Goal: Transaction & Acquisition: Purchase product/service

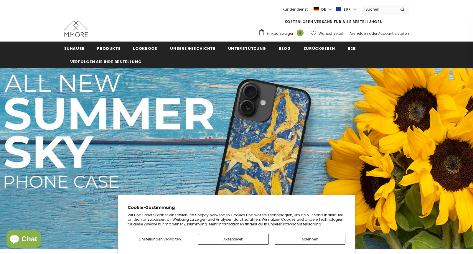
click at [372, 8] on input "Search Site" at bounding box center [379, 9] width 34 height 9
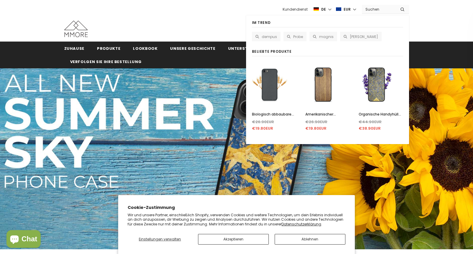
paste input "Biologisch abbaubare Handyhülle - Schwarz"
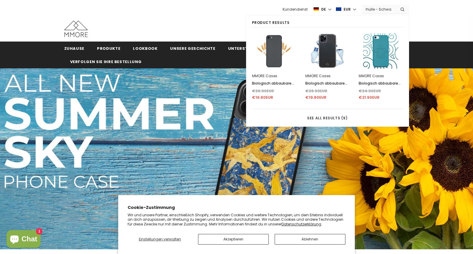
type input "Biologisch abbaubare Handyhülle - Schwarz"
click at [396, 5] on button "submit" at bounding box center [402, 9] width 13 height 9
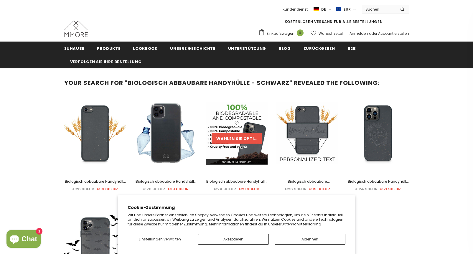
click at [236, 136] on link "Wählen Sie Optionen" at bounding box center [237, 138] width 50 height 11
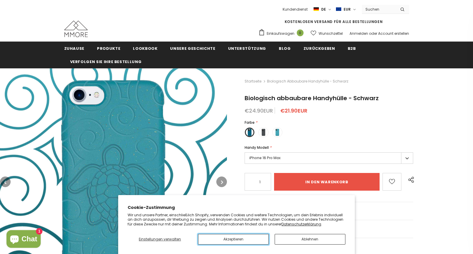
click at [244, 240] on button "Akzeptieren" at bounding box center [233, 239] width 71 height 11
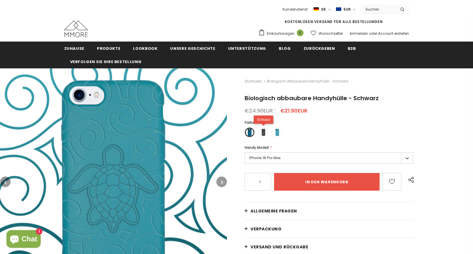
click at [263, 132] on span at bounding box center [264, 133] width 8 height 8
click at [0, 0] on input "radio" at bounding box center [0, 0] width 0 height 0
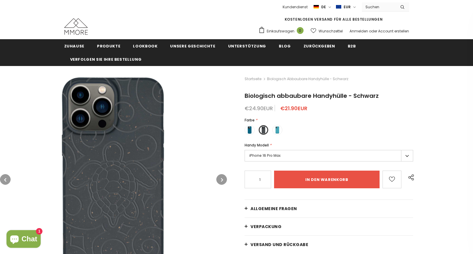
click at [270, 155] on label "iPhone 16 Pro Max" at bounding box center [329, 155] width 169 height 11
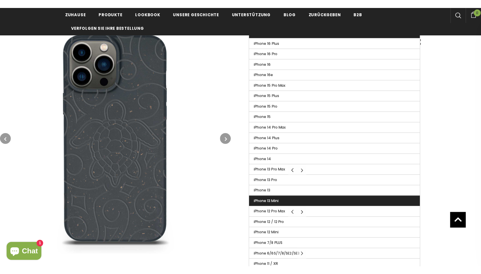
scroll to position [149, 0]
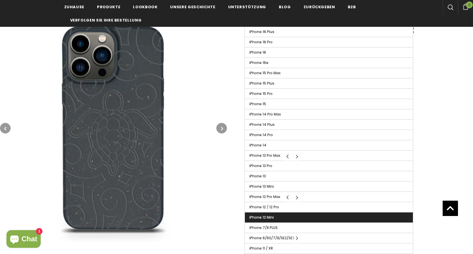
click at [286, 217] on label "iPhone 12 Mini" at bounding box center [329, 218] width 168 height 10
click at [0, 0] on input "iPhone 12 Mini" at bounding box center [0, 0] width 0 height 0
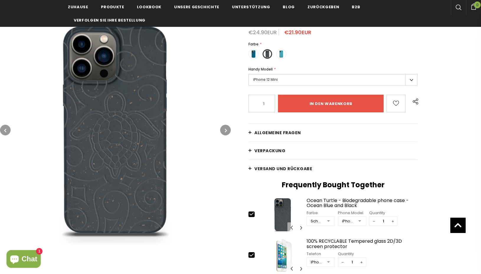
scroll to position [59, 0]
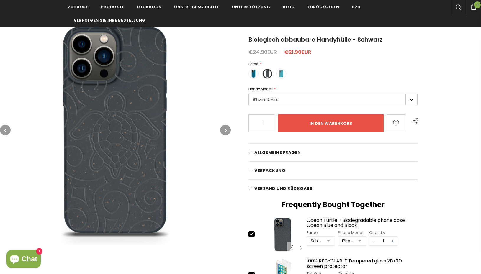
drag, startPoint x: 123, startPoint y: 133, endPoint x: 126, endPoint y: 157, distance: 23.8
click at [126, 157] on img at bounding box center [115, 130] width 231 height 231
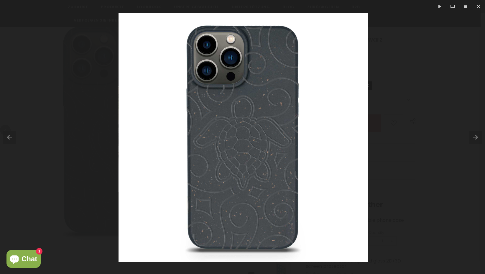
click at [227, 139] on img at bounding box center [243, 137] width 249 height 249
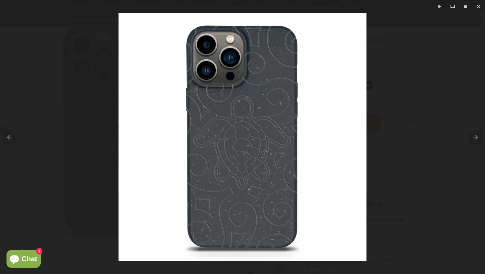
click at [446, 48] on div at bounding box center [242, 137] width 485 height 274
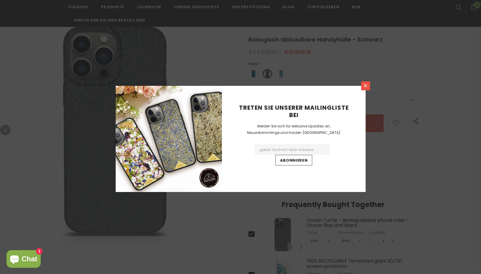
click at [367, 86] on icon at bounding box center [365, 85] width 5 height 5
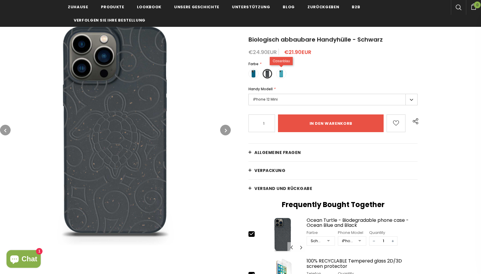
click at [284, 76] on span at bounding box center [281, 74] width 8 height 8
click at [0, 0] on input "radio" at bounding box center [0, 0] width 0 height 0
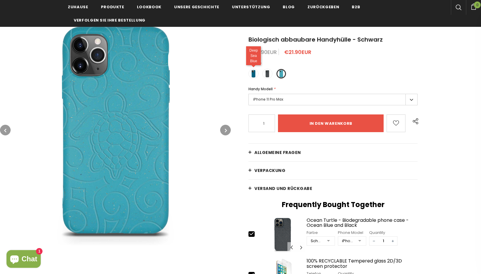
click at [255, 73] on span at bounding box center [253, 74] width 8 height 8
click at [0, 0] on input "radio" at bounding box center [0, 0] width 0 height 0
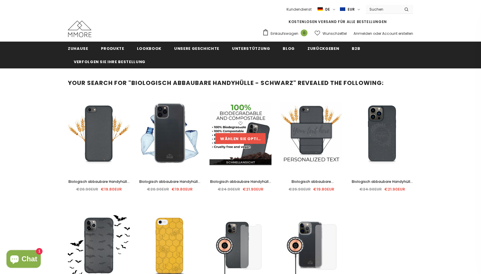
click at [253, 136] on link "Wählen Sie Optionen" at bounding box center [240, 138] width 50 height 11
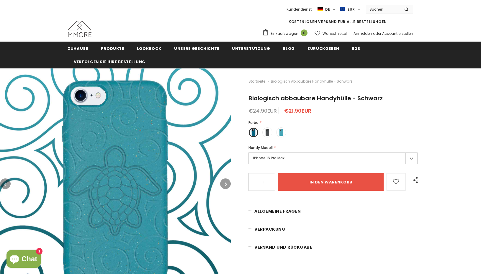
click at [157, 151] on img at bounding box center [115, 183] width 231 height 231
